Goal: Task Accomplishment & Management: Use online tool/utility

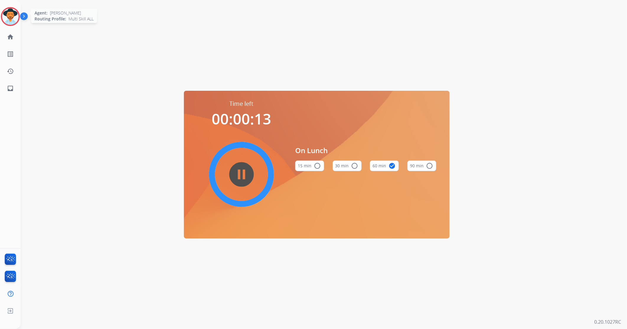
click at [13, 14] on img at bounding box center [10, 16] width 17 height 17
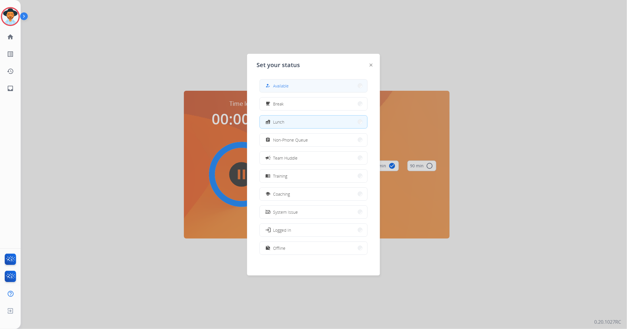
click at [297, 86] on button "how_to_reg Available" at bounding box center [313, 85] width 107 height 13
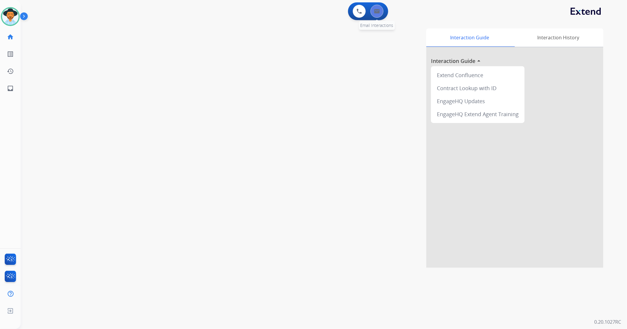
click at [379, 13] on button at bounding box center [377, 11] width 13 height 13
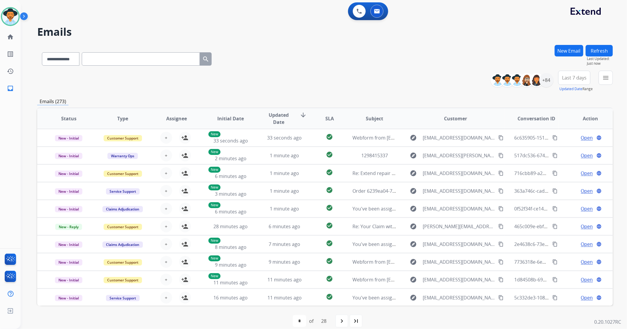
click at [572, 54] on button "New Email" at bounding box center [569, 51] width 29 height 12
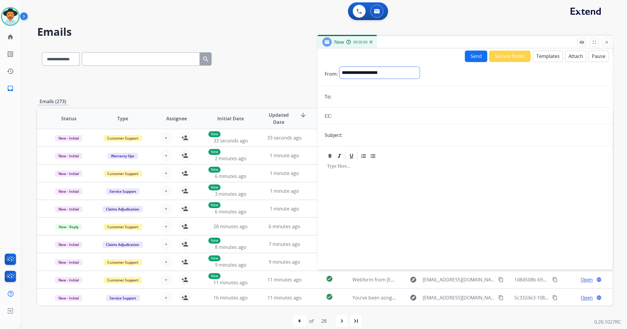
click at [366, 75] on select "**********" at bounding box center [380, 73] width 80 height 12
select select "**********"
click at [340, 67] on select "**********" at bounding box center [380, 73] width 80 height 12
click at [605, 40] on mat-icon "close" at bounding box center [606, 42] width 5 height 5
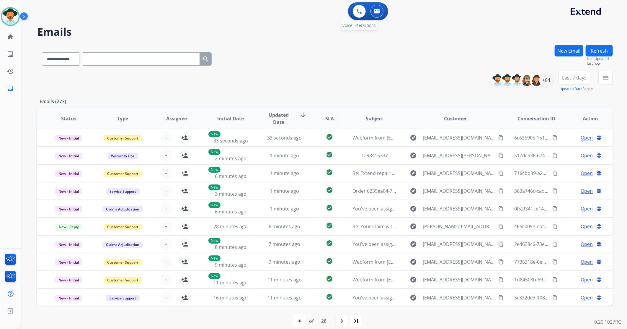
click at [353, 15] on div "0 Voice Interactions" at bounding box center [359, 11] width 18 height 13
click at [355, 10] on button at bounding box center [359, 11] width 13 height 13
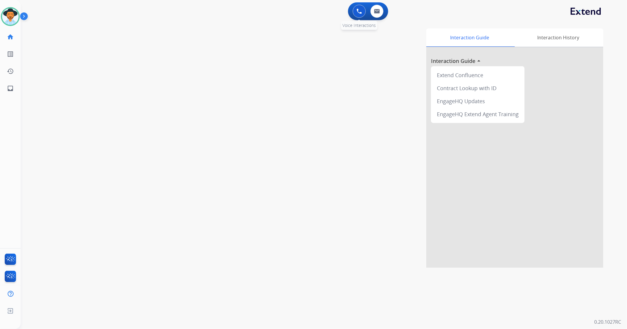
click at [359, 11] on img at bounding box center [359, 11] width 5 height 5
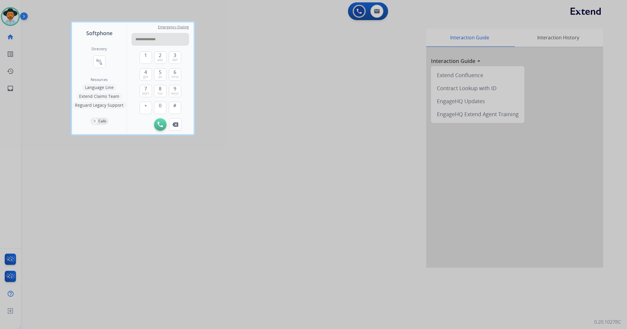
drag, startPoint x: 152, startPoint y: 39, endPoint x: 172, endPoint y: 32, distance: 20.4
click at [153, 39] on input "**********" at bounding box center [160, 39] width 57 height 12
type input "**********"
click at [158, 126] on button "Initiate Call" at bounding box center [160, 124] width 12 height 12
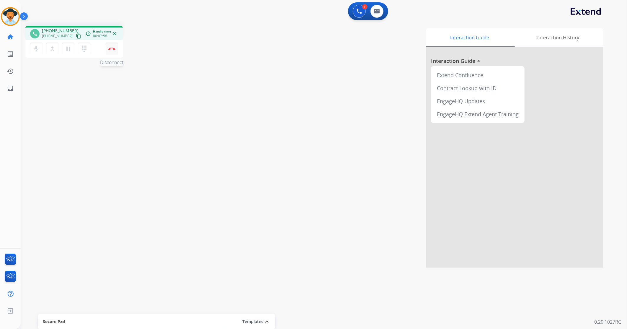
click at [113, 49] on img at bounding box center [111, 48] width 7 height 3
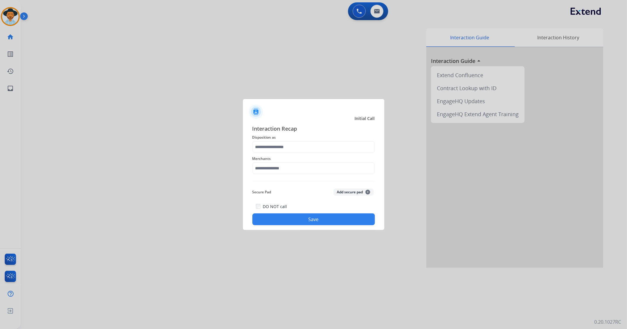
click at [306, 139] on span "Disposition as" at bounding box center [313, 137] width 123 height 7
click at [306, 141] on input "text" at bounding box center [313, 147] width 123 height 12
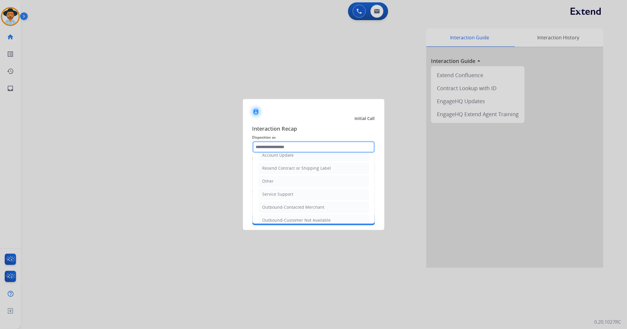
scroll to position [119, 0]
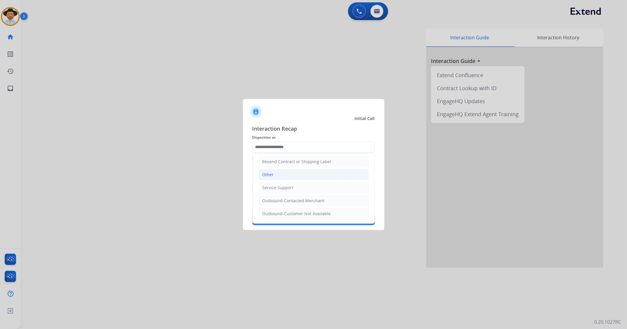
click at [292, 172] on li "Other" at bounding box center [314, 174] width 110 height 11
type input "*****"
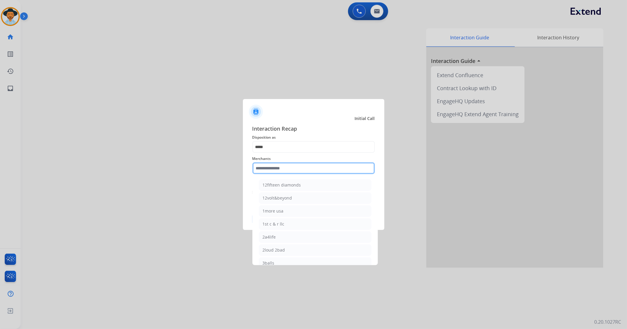
click at [283, 163] on input "text" at bounding box center [313, 168] width 123 height 12
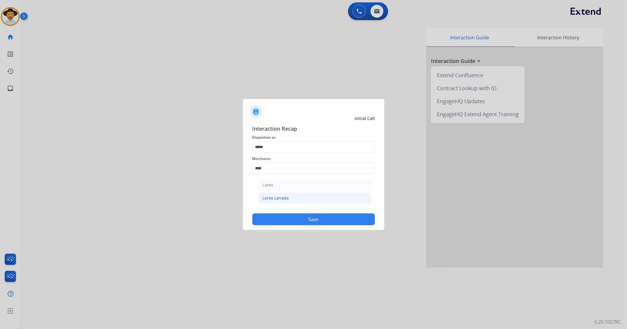
click at [287, 194] on li "Lorex canada" at bounding box center [315, 197] width 113 height 11
type input "**********"
click at [288, 216] on button "Save" at bounding box center [313, 219] width 123 height 12
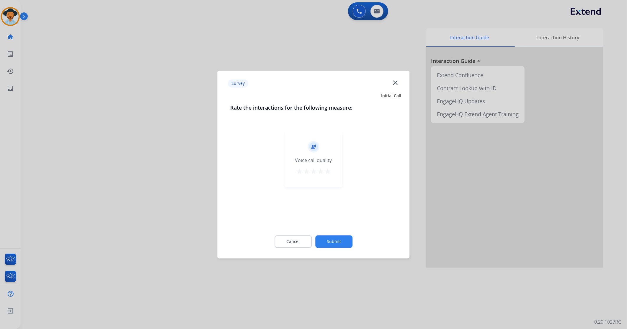
click at [330, 174] on mat-icon "star" at bounding box center [327, 171] width 7 height 7
click at [327, 237] on button "Submit" at bounding box center [333, 241] width 37 height 12
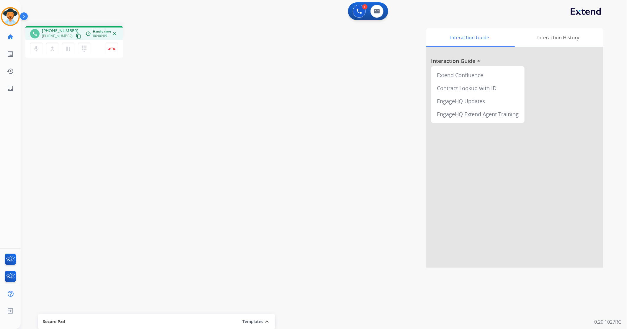
click at [76, 33] on mat-icon "content_copy" at bounding box center [78, 35] width 5 height 5
drag, startPoint x: 111, startPoint y: 50, endPoint x: 116, endPoint y: 51, distance: 5.3
click at [111, 50] on img at bounding box center [111, 48] width 7 height 3
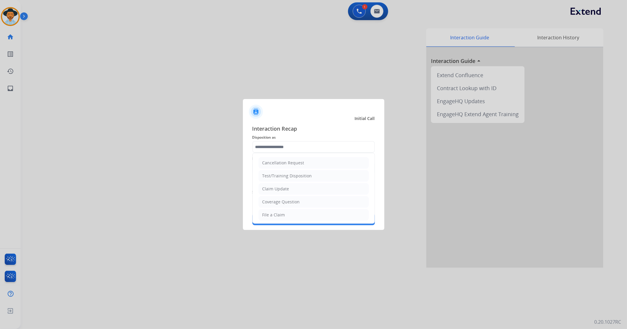
click at [299, 142] on input "text" at bounding box center [313, 147] width 123 height 12
click at [276, 203] on li "Other" at bounding box center [314, 200] width 110 height 11
type input "*****"
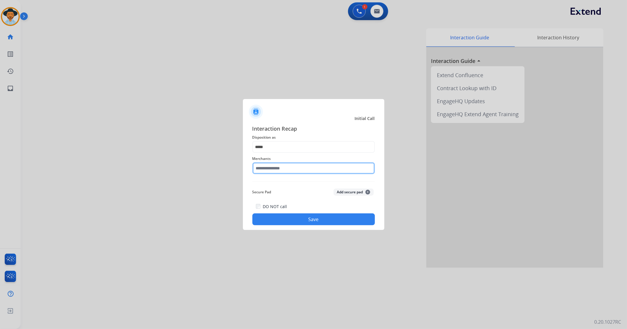
click at [283, 174] on input "text" at bounding box center [313, 168] width 123 height 12
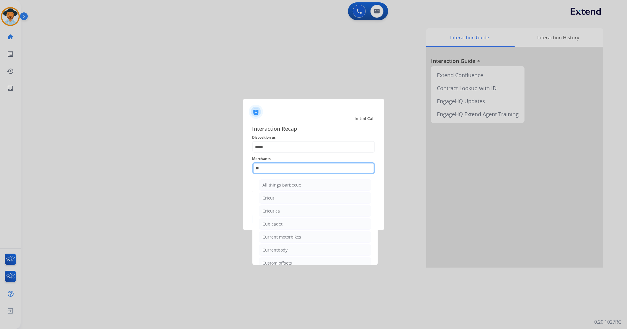
type input "*"
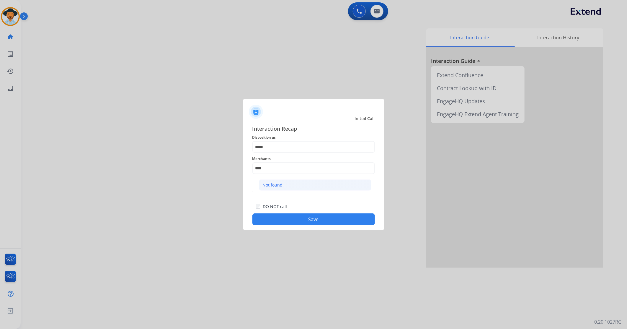
click at [314, 187] on li "Not found" at bounding box center [315, 184] width 113 height 11
type input "*********"
click at [315, 219] on button "Save" at bounding box center [313, 219] width 123 height 12
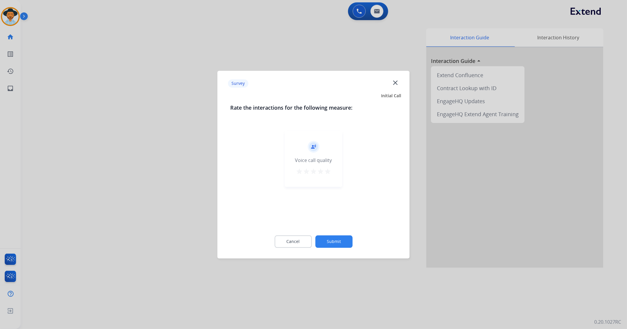
click at [330, 170] on mat-icon "star" at bounding box center [327, 171] width 7 height 7
click at [333, 239] on button "Submit" at bounding box center [333, 241] width 37 height 12
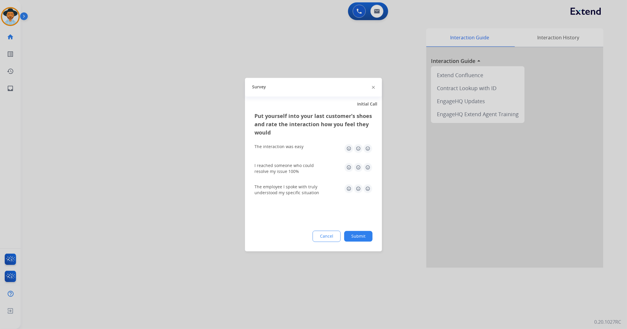
drag, startPoint x: 370, startPoint y: 146, endPoint x: 367, endPoint y: 163, distance: 17.1
click at [370, 146] on img at bounding box center [367, 148] width 9 height 9
click at [368, 163] on img at bounding box center [367, 166] width 9 height 9
click at [367, 191] on img at bounding box center [367, 188] width 9 height 9
click at [364, 231] on button "Submit" at bounding box center [358, 236] width 28 height 11
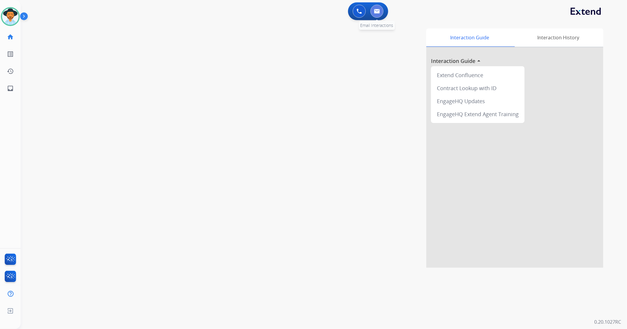
click at [380, 15] on button at bounding box center [377, 11] width 13 height 13
select select "**********"
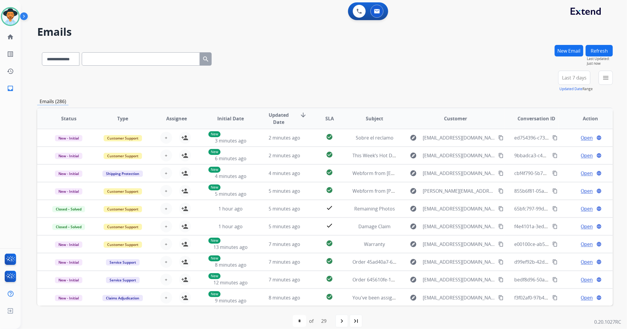
paste input "**********"
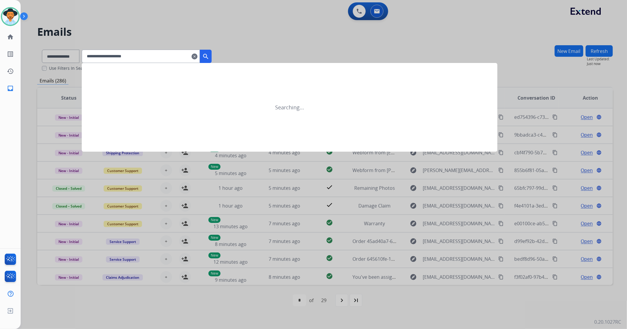
type input "**********"
click at [60, 50] on div at bounding box center [313, 164] width 627 height 329
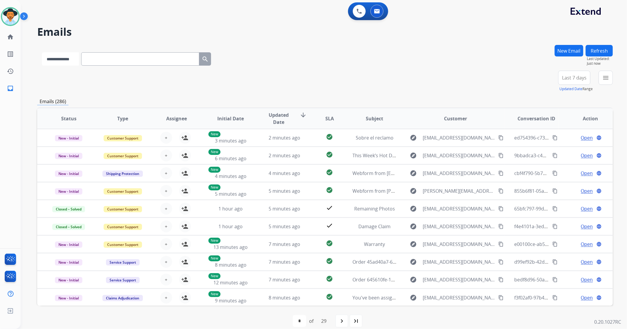
drag, startPoint x: 61, startPoint y: 55, endPoint x: 63, endPoint y: 64, distance: 9.0
click at [61, 55] on select "**********" at bounding box center [60, 58] width 37 height 13
select select "**********"
click at [42, 52] on select "**********" at bounding box center [60, 58] width 37 height 13
paste input "**********"
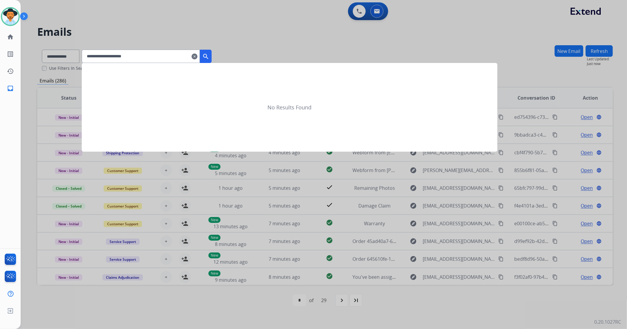
type input "**********"
click at [209, 53] on mat-icon "search" at bounding box center [205, 56] width 7 height 7
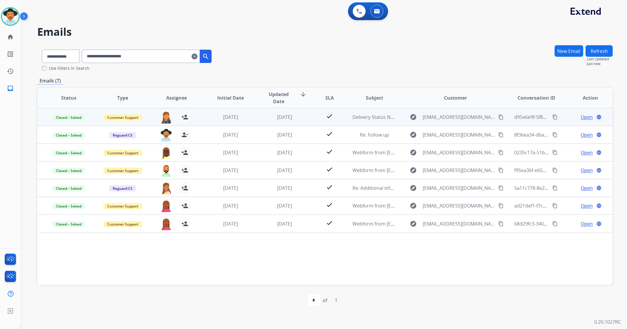
click at [308, 119] on td "check" at bounding box center [325, 117] width 36 height 18
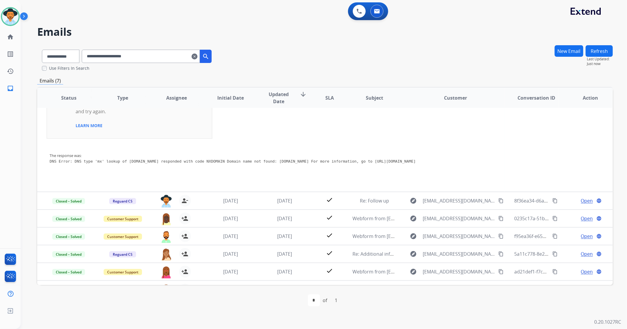
scroll to position [90, 0]
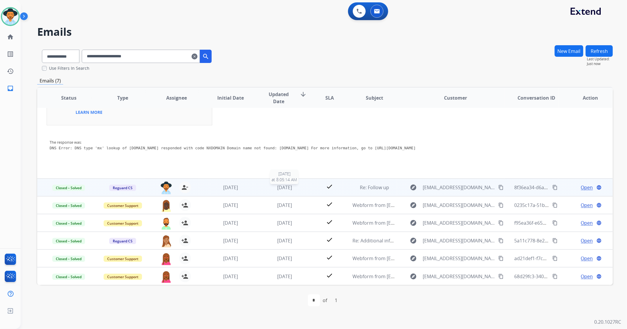
click at [303, 185] on div "[DATE]" at bounding box center [285, 187] width 44 height 7
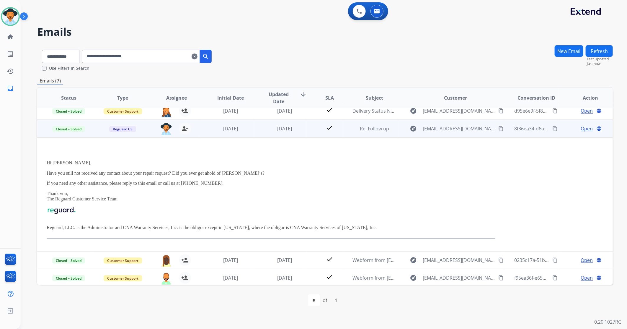
scroll to position [0, 0]
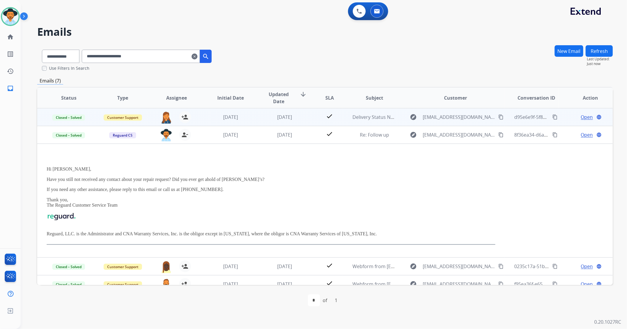
click at [302, 121] on td "[DATE]" at bounding box center [280, 117] width 54 height 18
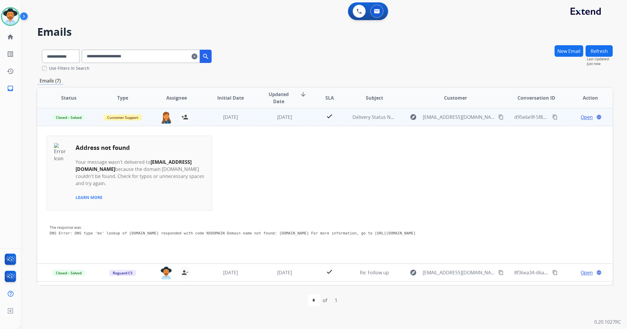
click at [302, 121] on td "[DATE]" at bounding box center [280, 117] width 54 height 18
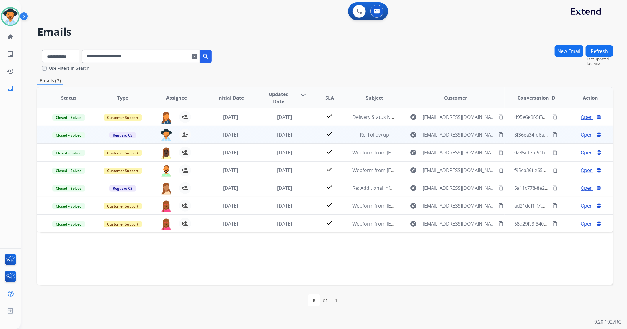
click at [255, 139] on td "[DATE]" at bounding box center [280, 135] width 54 height 18
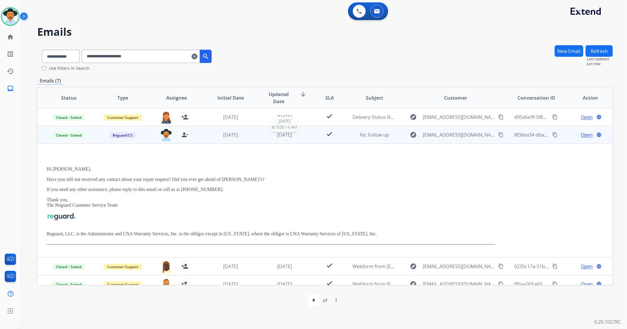
click at [264, 134] on div "[DATE]" at bounding box center [285, 134] width 44 height 7
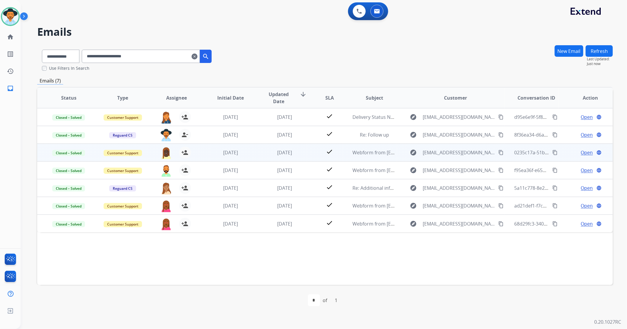
click at [255, 155] on td "[DATE]" at bounding box center [280, 153] width 54 height 18
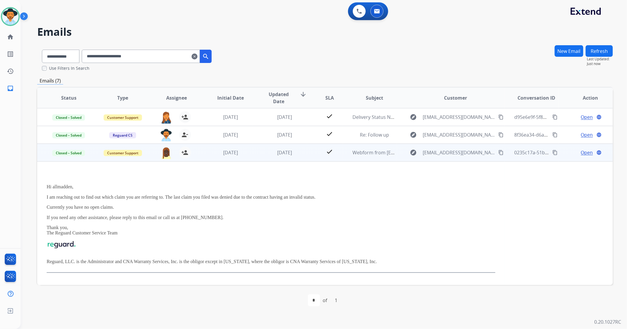
click at [583, 154] on span "Open" at bounding box center [587, 152] width 12 height 7
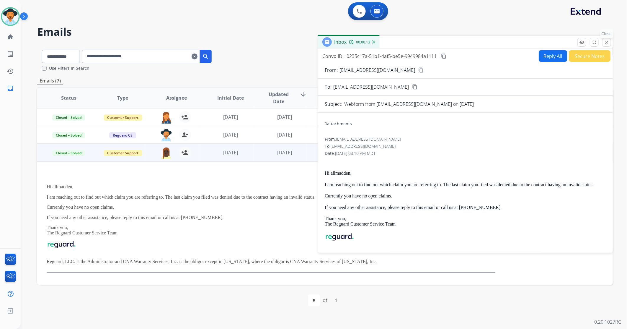
click at [608, 43] on mat-icon "close" at bounding box center [606, 42] width 5 height 5
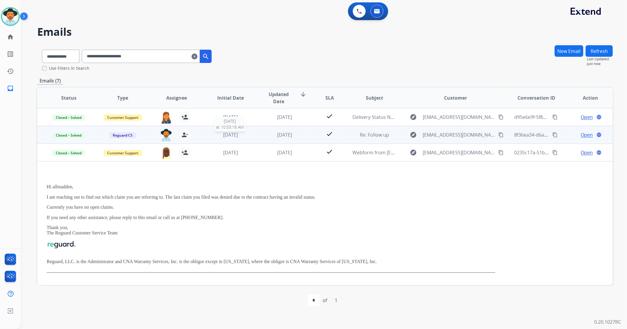
click at [209, 138] on div "[DATE]" at bounding box center [230, 134] width 44 height 7
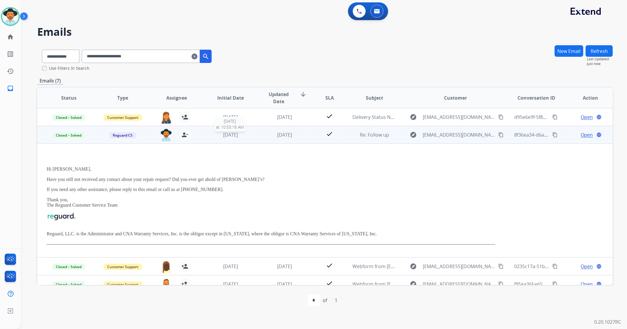
scroll to position [18, 0]
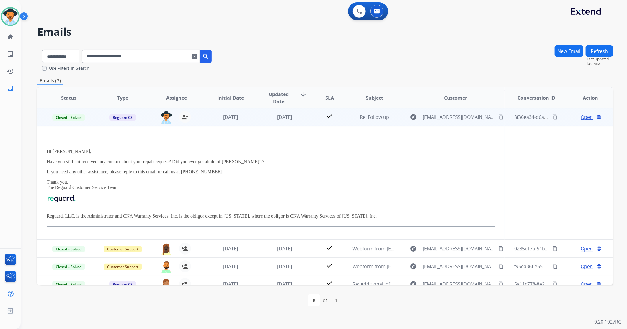
click at [584, 118] on span "Open" at bounding box center [587, 116] width 12 height 7
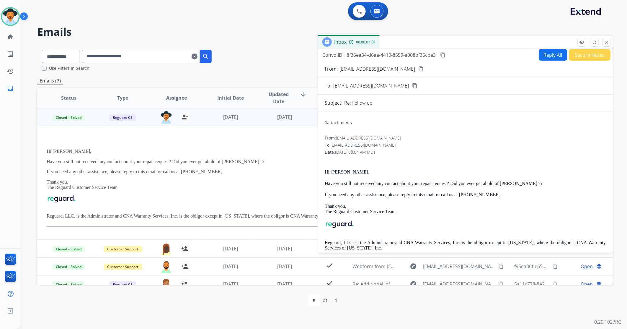
scroll to position [0, 0]
click at [609, 43] on mat-icon "close" at bounding box center [606, 42] width 5 height 5
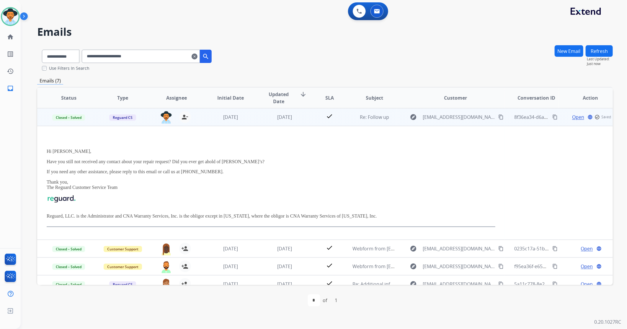
click at [309, 119] on td "check" at bounding box center [325, 117] width 36 height 18
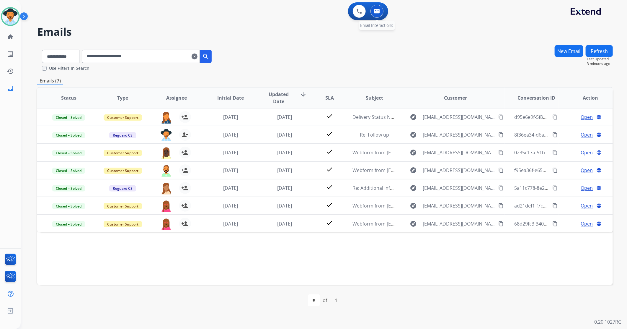
click at [379, 10] on img at bounding box center [377, 11] width 6 height 5
click at [198, 57] on mat-icon "clear" at bounding box center [195, 56] width 6 height 7
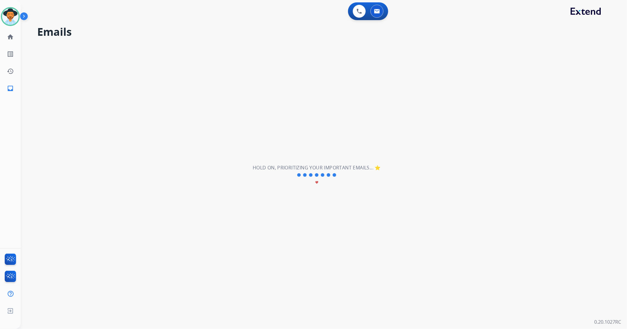
select select "**********"
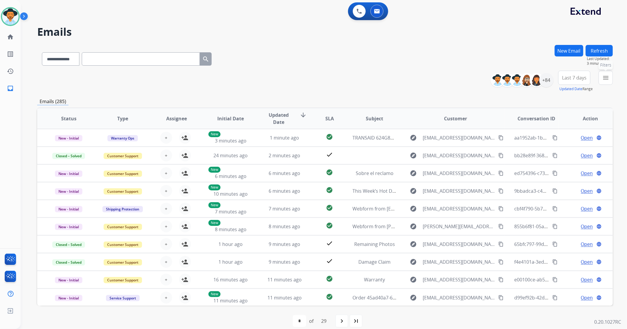
click at [609, 82] on button "menu Filters" at bounding box center [606, 78] width 14 height 14
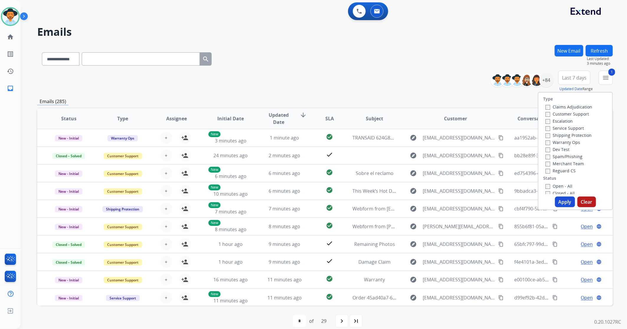
click at [560, 206] on button "Apply" at bounding box center [565, 201] width 20 height 11
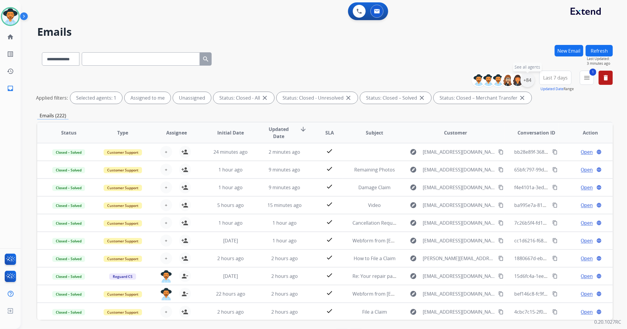
click at [526, 81] on div "+84" at bounding box center [528, 80] width 14 height 14
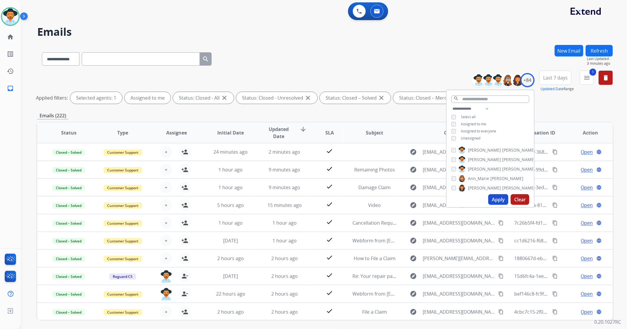
click at [502, 200] on button "Apply" at bounding box center [498, 199] width 20 height 11
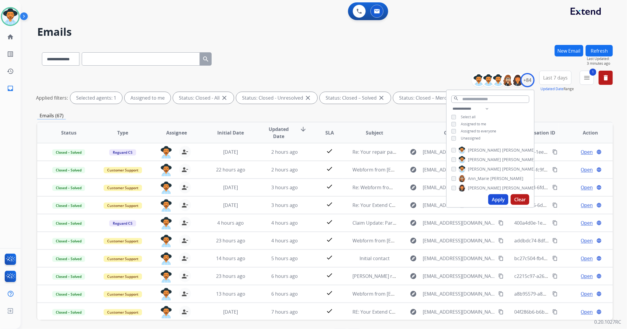
click at [419, 111] on div "**********" at bounding box center [325, 197] width 576 height 305
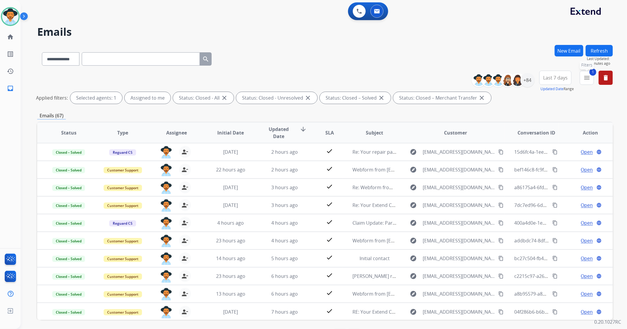
click at [589, 79] on mat-icon "menu" at bounding box center [586, 77] width 7 height 7
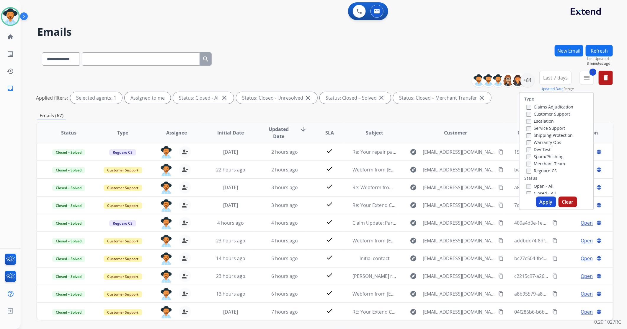
click at [542, 199] on button "Apply" at bounding box center [546, 201] width 20 height 11
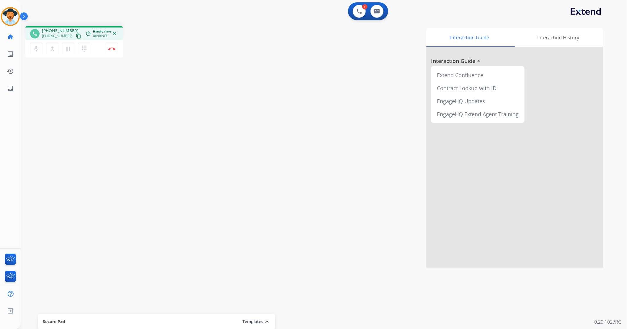
click at [76, 34] on mat-icon "content_copy" at bounding box center [78, 35] width 5 height 5
click at [376, 17] on button at bounding box center [377, 11] width 13 height 13
select select "**********"
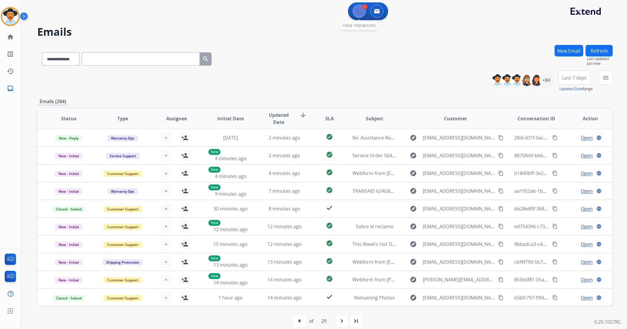
drag, startPoint x: 350, startPoint y: 8, endPoint x: 354, endPoint y: 11, distance: 4.7
click at [352, 9] on div "1 Voice Interactions 0 Email Interactions" at bounding box center [368, 11] width 40 height 18
click at [358, 12] on img at bounding box center [359, 11] width 5 height 5
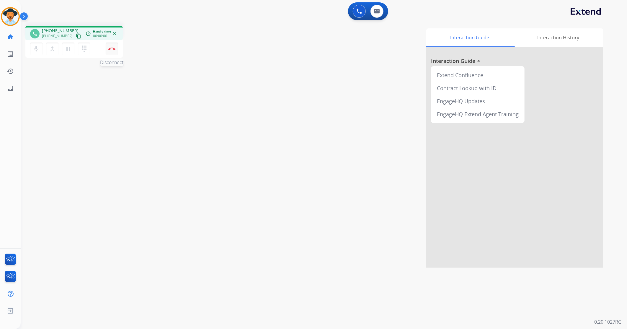
click at [118, 45] on div "mic Mute merge_type Bridge pause Hold dialpad Dialpad Disconnect" at bounding box center [73, 49] width 97 height 18
click at [111, 46] on button "Disconnect" at bounding box center [112, 49] width 12 height 12
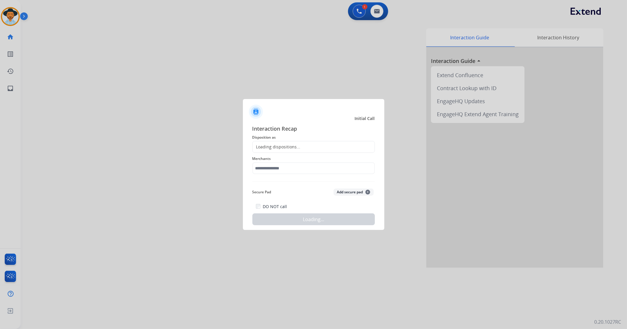
click at [303, 146] on div "Loading dispositions..." at bounding box center [313, 147] width 123 height 12
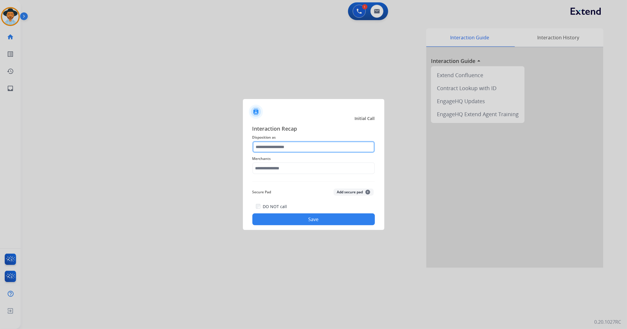
click at [289, 146] on input "text" at bounding box center [313, 147] width 123 height 12
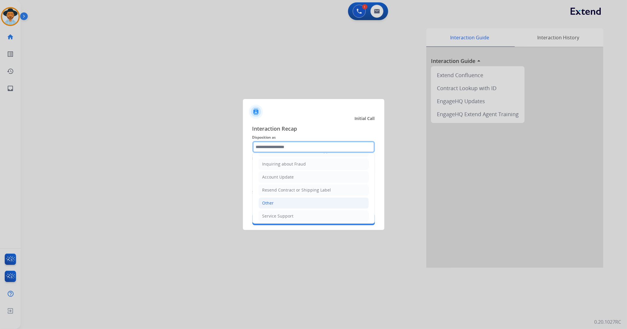
scroll to position [92, 0]
click at [278, 199] on li "Other" at bounding box center [314, 200] width 110 height 11
type input "*****"
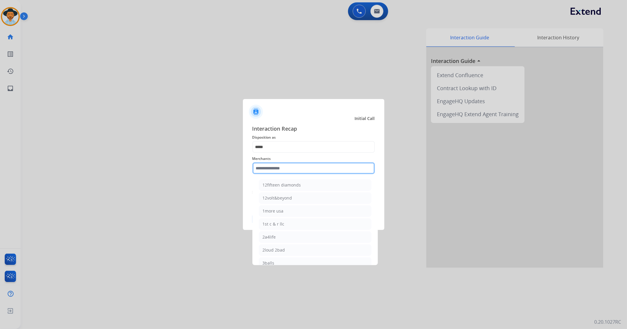
click at [271, 166] on input "text" at bounding box center [313, 168] width 123 height 12
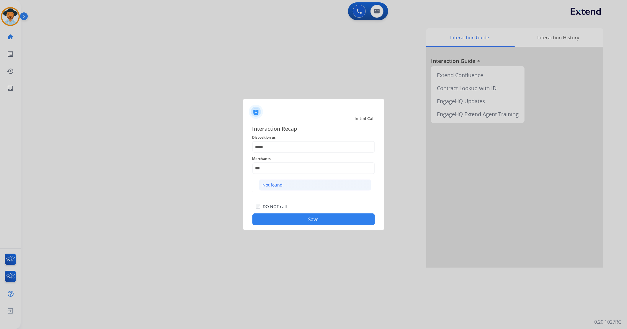
click at [302, 187] on li "Not found" at bounding box center [315, 184] width 113 height 11
type input "*********"
click at [277, 219] on button "Save" at bounding box center [313, 219] width 123 height 12
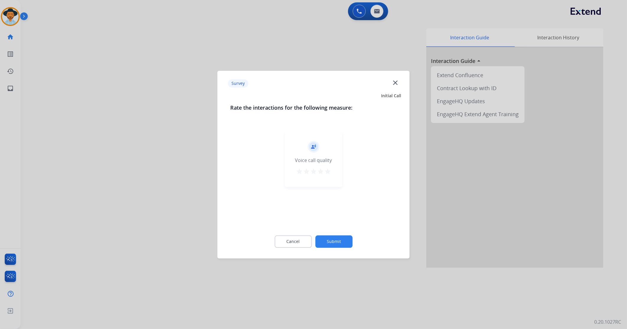
click at [342, 242] on button "Submit" at bounding box center [333, 241] width 37 height 12
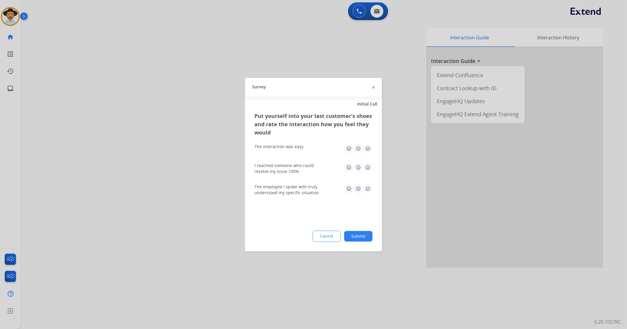
click at [354, 238] on button "Submit" at bounding box center [358, 236] width 28 height 11
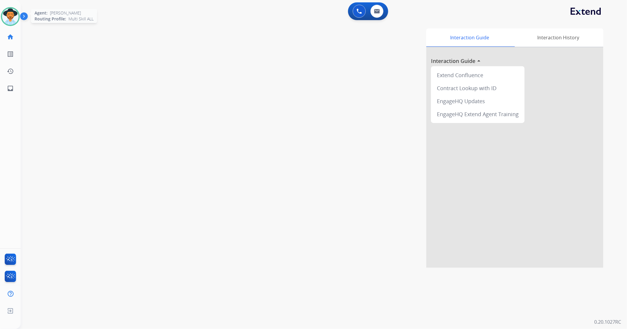
click at [7, 18] on img at bounding box center [10, 16] width 17 height 17
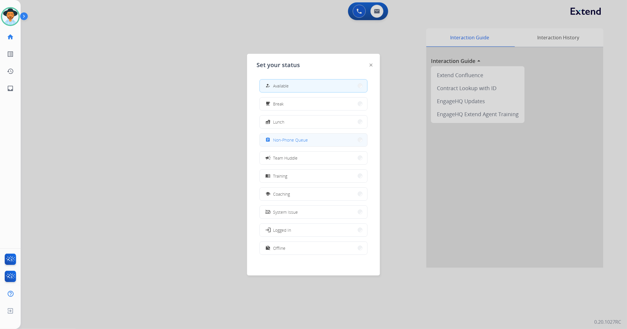
click at [308, 142] on button "assignment Non-Phone Queue" at bounding box center [313, 139] width 107 height 13
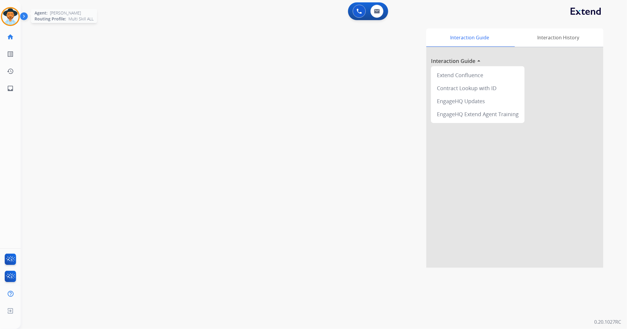
click at [15, 12] on img at bounding box center [10, 16] width 17 height 17
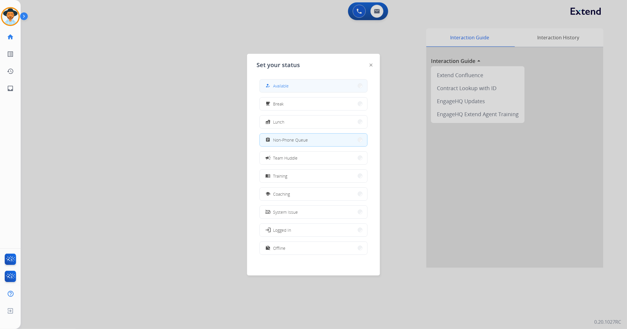
click at [327, 87] on button "how_to_reg Available" at bounding box center [313, 85] width 107 height 13
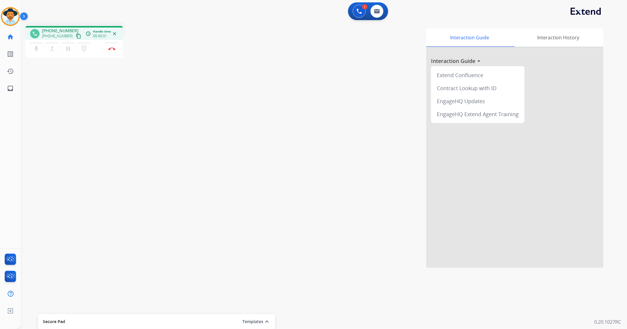
click at [76, 35] on mat-icon "content_copy" at bounding box center [78, 35] width 5 height 5
click at [115, 48] on img at bounding box center [111, 48] width 7 height 3
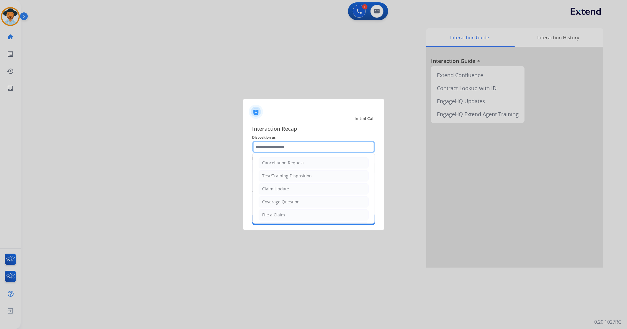
drag, startPoint x: 330, startPoint y: 149, endPoint x: 324, endPoint y: 147, distance: 6.0
click at [329, 149] on input "text" at bounding box center [313, 147] width 123 height 12
click at [289, 182] on li "File a Claim" at bounding box center [314, 181] width 110 height 11
type input "**********"
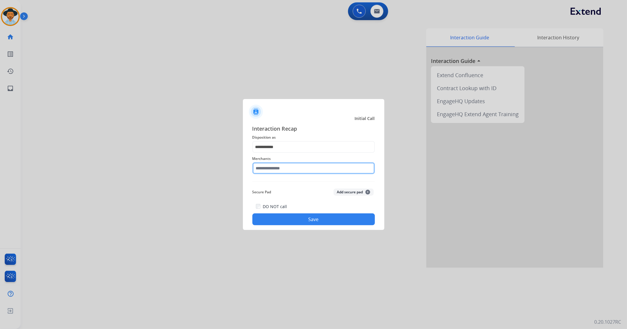
click at [270, 171] on input "text" at bounding box center [313, 168] width 123 height 12
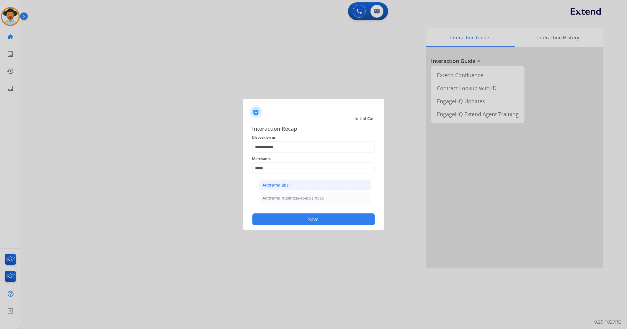
click at [285, 182] on div "Adorama abs" at bounding box center [276, 185] width 26 height 6
type input "**********"
click at [275, 215] on button "Save" at bounding box center [313, 219] width 123 height 12
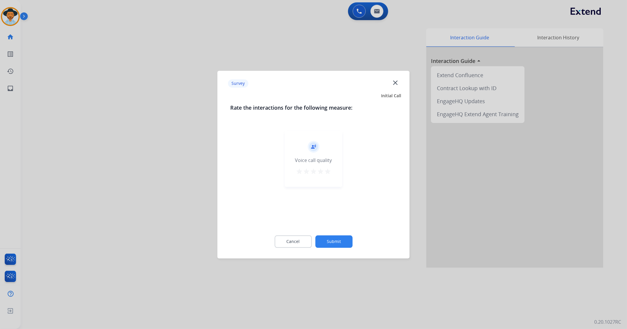
drag, startPoint x: 329, startPoint y: 170, endPoint x: 331, endPoint y: 216, distance: 46.4
click at [329, 170] on mat-icon "star" at bounding box center [327, 171] width 7 height 7
click at [329, 247] on div "Cancel Submit" at bounding box center [314, 241] width 166 height 27
click at [342, 240] on button "Submit" at bounding box center [333, 241] width 37 height 12
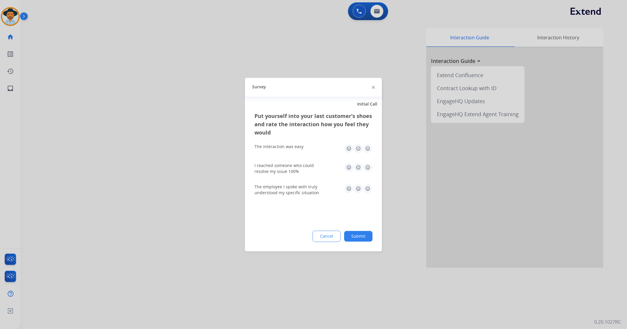
click at [368, 149] on img at bounding box center [367, 148] width 9 height 9
click at [368, 176] on div "I reached someone who could resolve my issue 100%" at bounding box center [314, 168] width 118 height 21
click at [367, 167] on img at bounding box center [367, 166] width 9 height 9
click at [368, 190] on img at bounding box center [367, 188] width 9 height 9
click at [362, 229] on div "Put yourself into your last customer’s shoes and rate the interaction how you f…" at bounding box center [313, 181] width 137 height 139
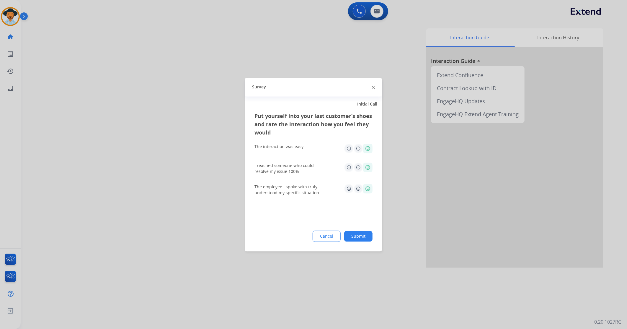
click at [361, 237] on button "Submit" at bounding box center [358, 236] width 28 height 11
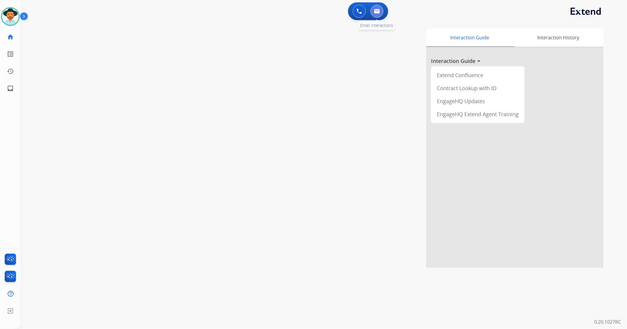
click at [383, 11] on button at bounding box center [377, 11] width 13 height 13
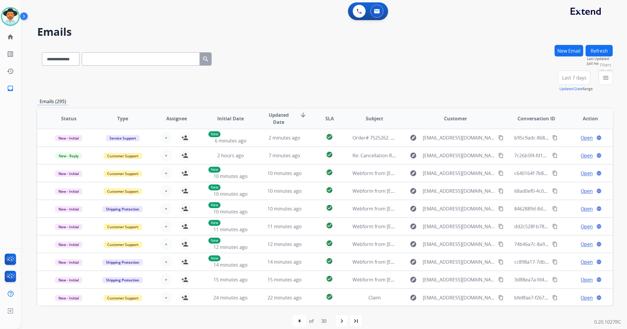
click at [608, 82] on button "menu Filters" at bounding box center [606, 78] width 14 height 14
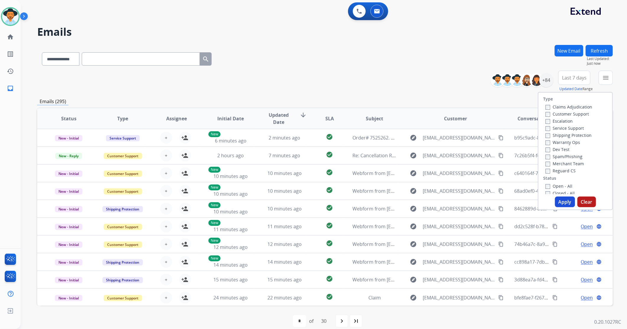
click at [546, 183] on label "Open - All" at bounding box center [559, 186] width 27 height 6
click at [568, 201] on button "Apply" at bounding box center [565, 201] width 20 height 11
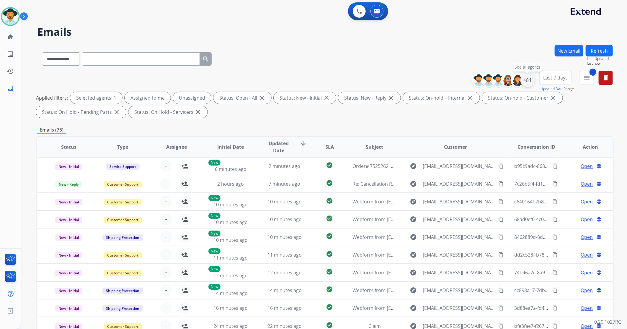
click at [526, 81] on div "+84" at bounding box center [528, 80] width 14 height 14
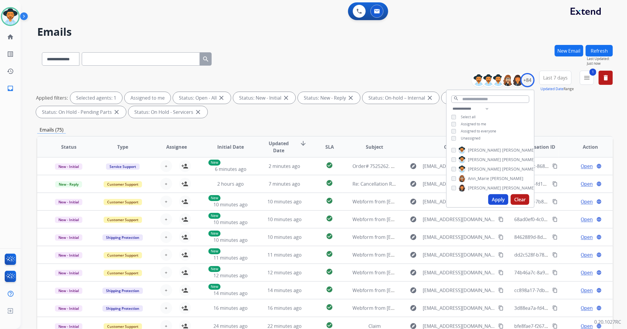
click at [500, 198] on button "Apply" at bounding box center [498, 199] width 20 height 11
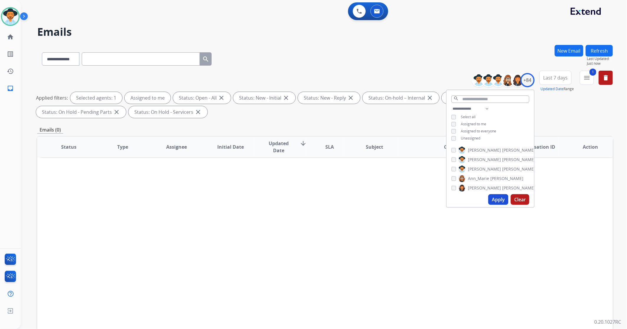
click at [392, 244] on div "Status Type Assignee Initial Date Updated Date arrow_downward SLA Subject Custo…" at bounding box center [325, 235] width 576 height 198
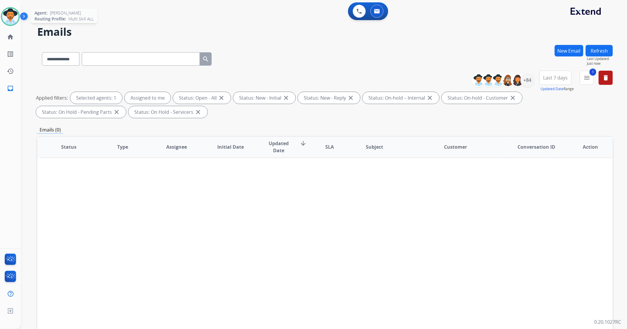
click at [7, 19] on img at bounding box center [10, 16] width 17 height 17
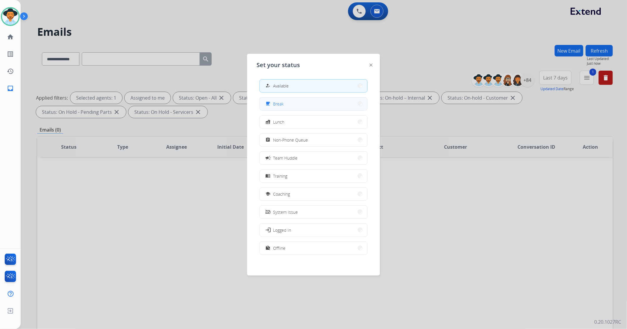
click at [280, 102] on span "Break" at bounding box center [278, 104] width 11 height 6
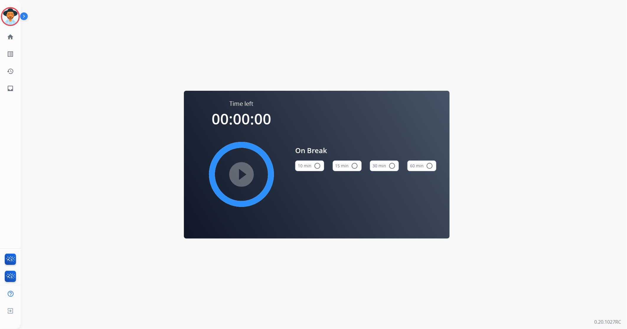
click at [359, 166] on button "15 min radio_button_unchecked" at bounding box center [347, 165] width 29 height 11
click at [239, 171] on mat-icon "play_circle_filled" at bounding box center [241, 174] width 7 height 7
